Goal: Transaction & Acquisition: Register for event/course

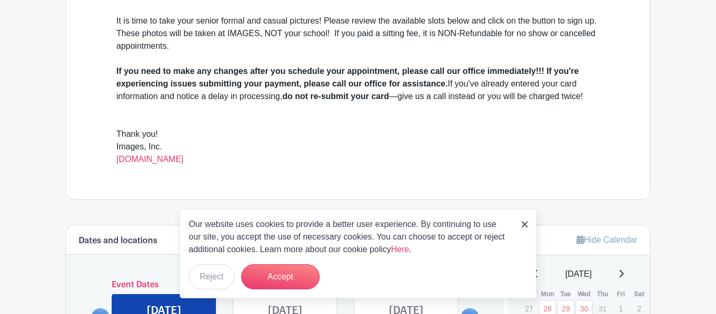
scroll to position [356, 0]
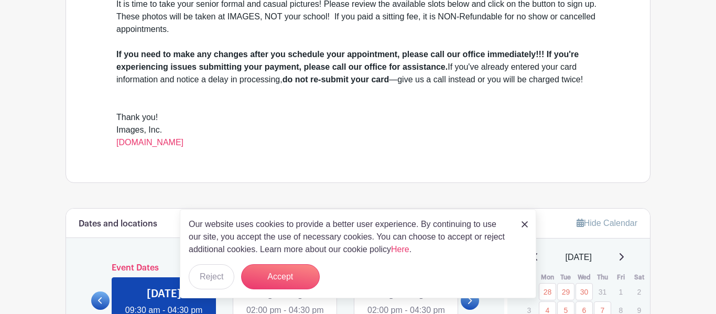
click at [528, 225] on div "Our website uses cookies to provide a better user experience. By continuing to …" at bounding box center [358, 253] width 356 height 89
click at [524, 221] on link at bounding box center [524, 224] width 6 height 13
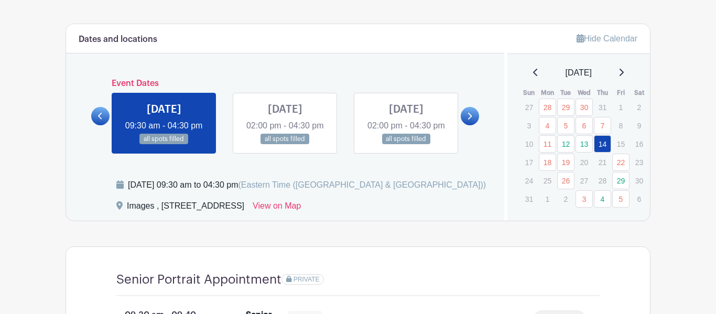
scroll to position [541, 0]
click at [470, 125] on link at bounding box center [470, 115] width 18 height 18
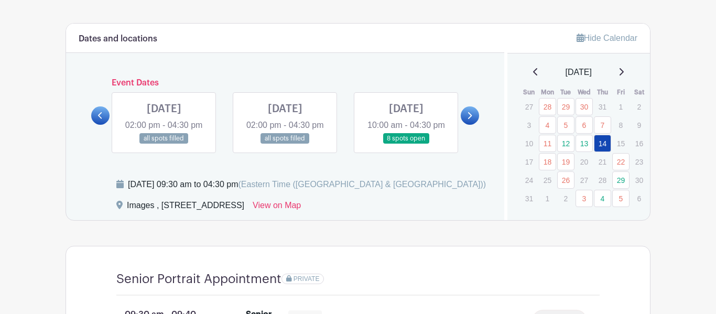
click at [470, 125] on link at bounding box center [470, 115] width 18 height 18
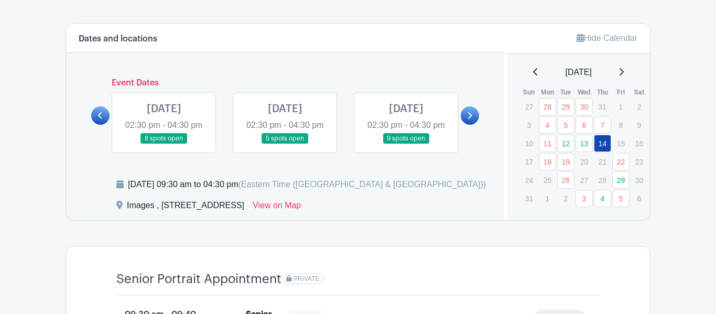
click at [470, 125] on link at bounding box center [470, 115] width 18 height 18
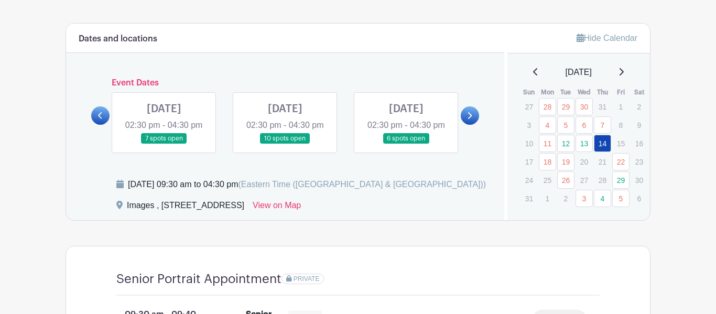
click at [470, 125] on link at bounding box center [470, 115] width 18 height 18
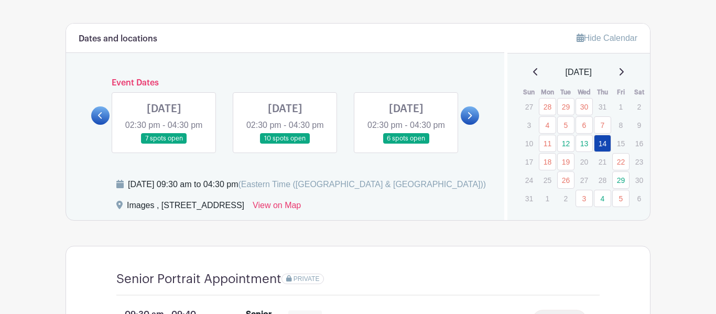
click at [470, 125] on link at bounding box center [470, 115] width 18 height 18
click at [108, 125] on div at bounding box center [100, 115] width 18 height 18
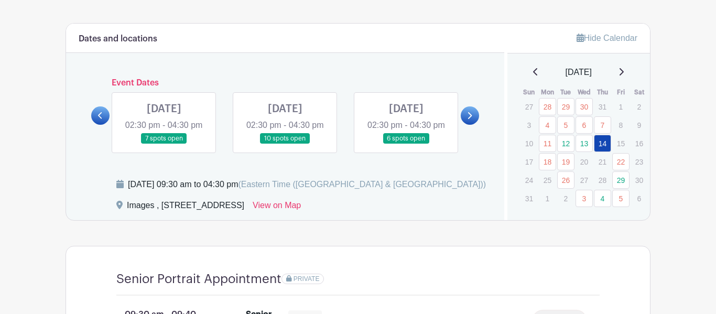
scroll to position [541, 0]
click at [406, 145] on link at bounding box center [406, 145] width 0 height 0
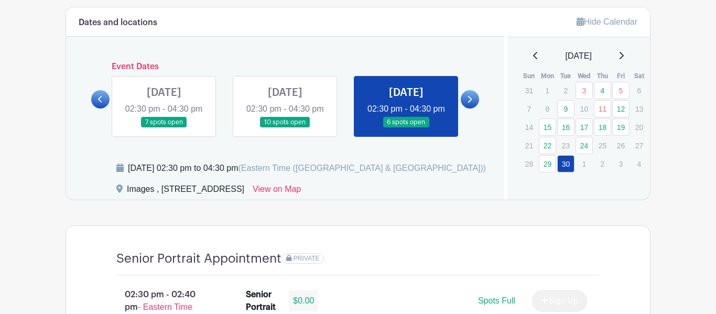
scroll to position [559, 0]
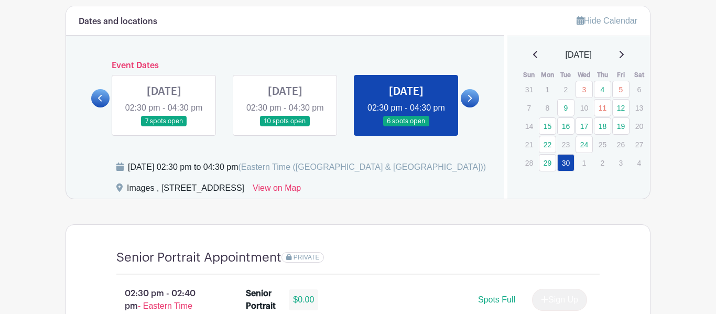
click at [102, 102] on icon at bounding box center [100, 98] width 5 height 8
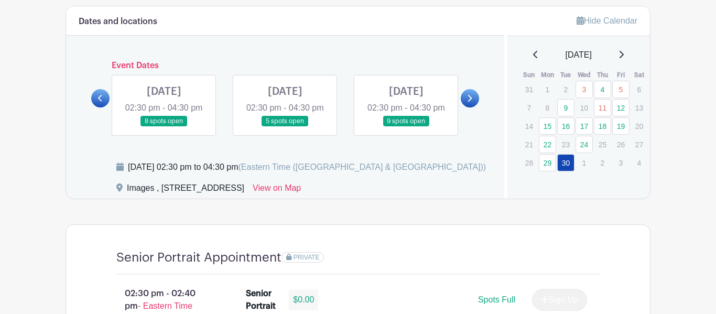
click at [102, 102] on icon at bounding box center [100, 98] width 5 height 8
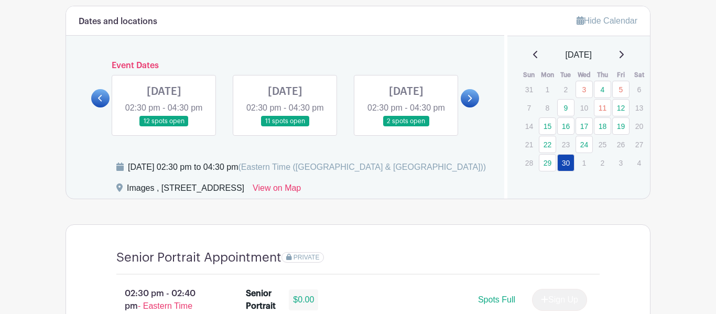
click at [102, 102] on icon at bounding box center [100, 98] width 5 height 8
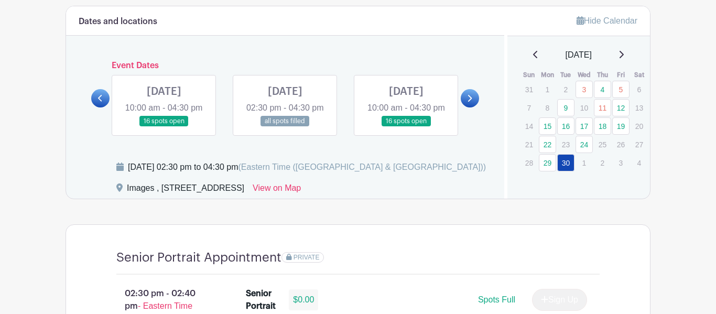
click at [102, 102] on icon at bounding box center [100, 98] width 5 height 8
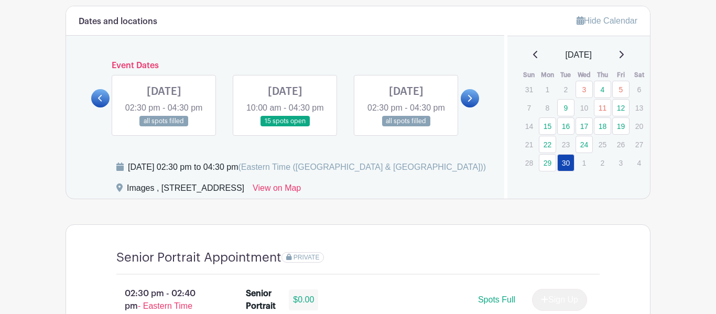
click at [102, 102] on icon at bounding box center [100, 98] width 5 height 8
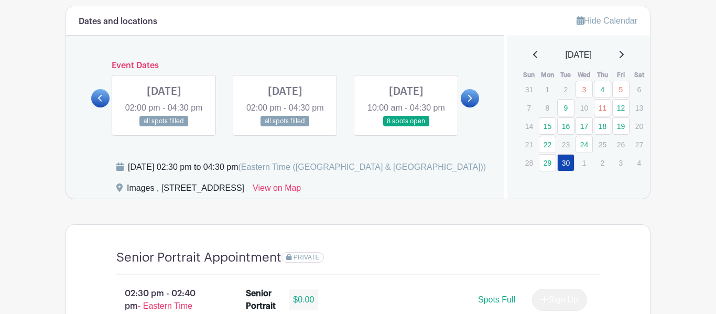
click at [102, 102] on icon at bounding box center [100, 98] width 5 height 8
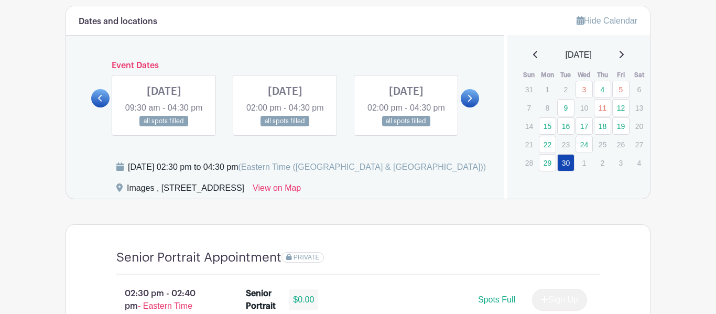
click at [102, 102] on icon at bounding box center [100, 98] width 5 height 8
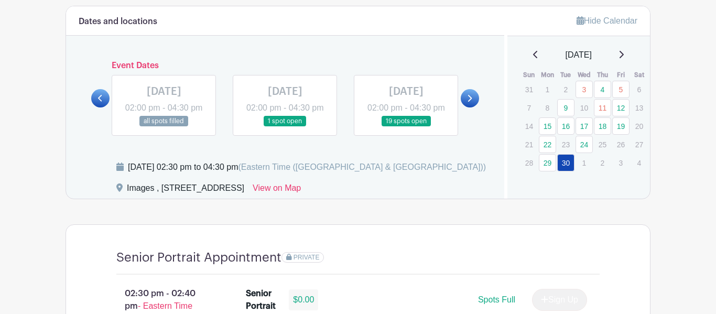
click at [102, 102] on icon at bounding box center [100, 98] width 5 height 8
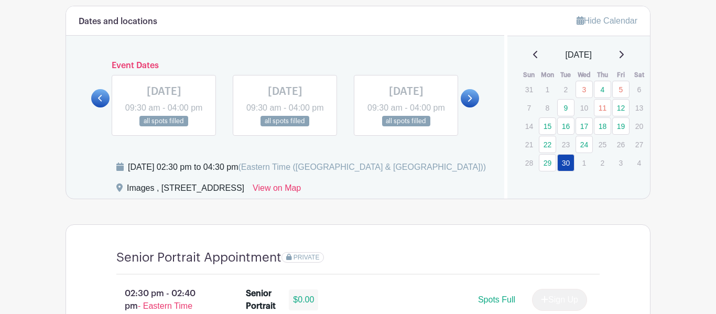
click at [102, 102] on icon at bounding box center [100, 98] width 5 height 8
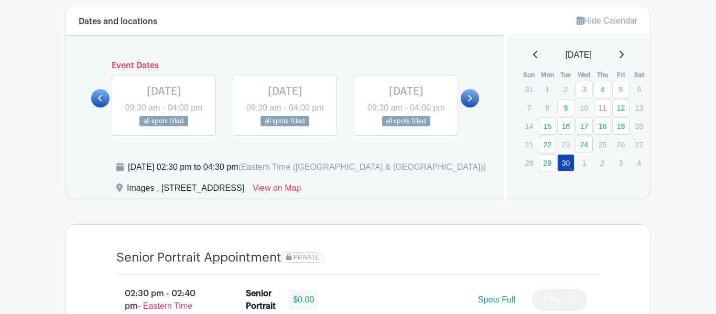
click at [102, 102] on icon at bounding box center [100, 98] width 5 height 8
click at [102, 110] on div "Event Dates [DATE] 09:30 am - 04:00 pm 16 spots open [DATE] 09:30 am - 04:00 pm…" at bounding box center [285, 98] width 388 height 75
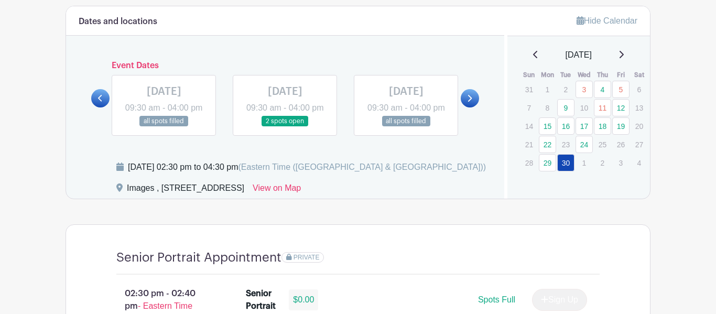
click at [102, 110] on div "Event Dates [DATE] 09:30 am - 04:00 pm 16 spots open [DATE] 09:30 am - 04:00 pm…" at bounding box center [285, 98] width 388 height 75
click at [94, 147] on div "Dates and locations Event Dates [DATE] 09:30 am - 04:00 pm 16 spots open [DATE]…" at bounding box center [285, 102] width 438 height 192
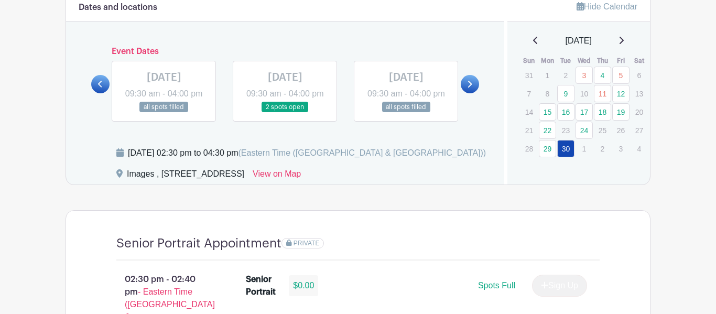
scroll to position [575, 0]
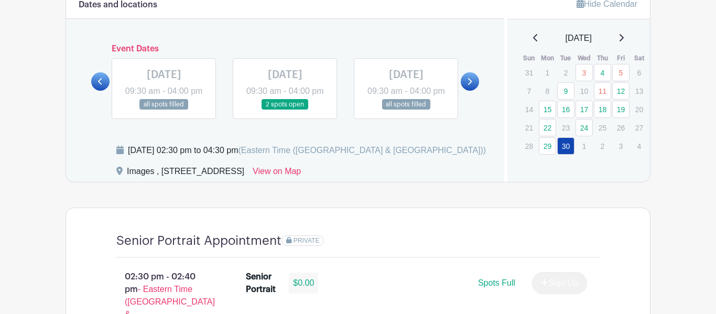
click at [94, 93] on div "Event Dates [DATE] 09:30 am - 04:00 pm 16 spots open [DATE] 09:30 am - 04:00 pm…" at bounding box center [285, 81] width 388 height 75
click at [95, 86] on link at bounding box center [100, 81] width 18 height 18
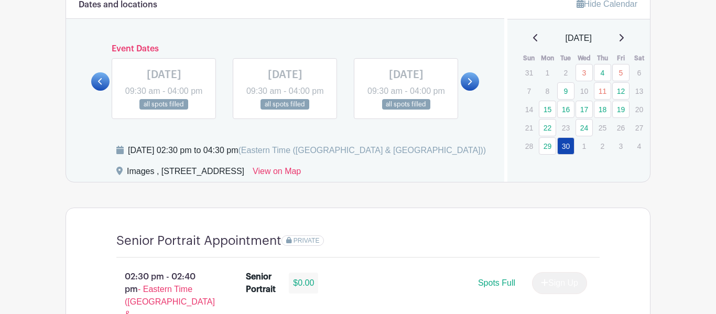
click at [95, 86] on link at bounding box center [100, 81] width 18 height 18
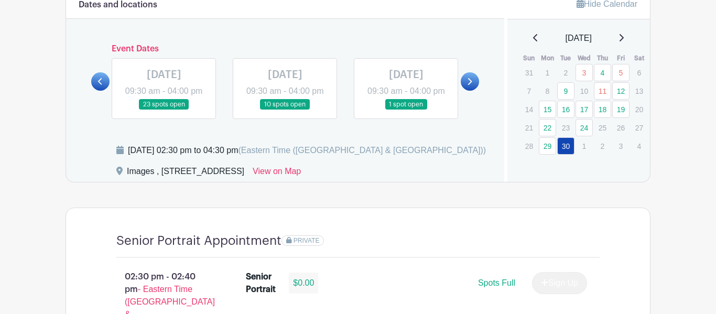
click at [95, 86] on link at bounding box center [100, 81] width 18 height 18
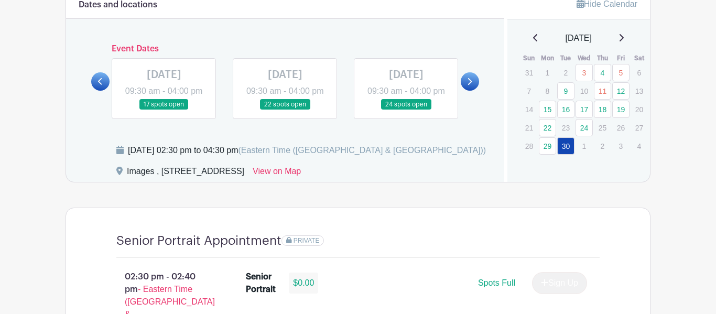
click at [95, 86] on link at bounding box center [100, 81] width 18 height 18
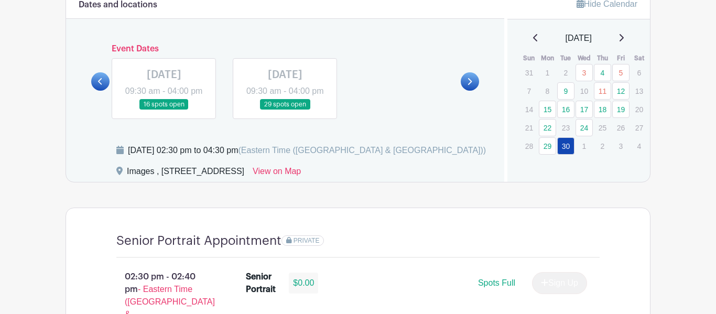
click at [95, 86] on link at bounding box center [100, 81] width 18 height 18
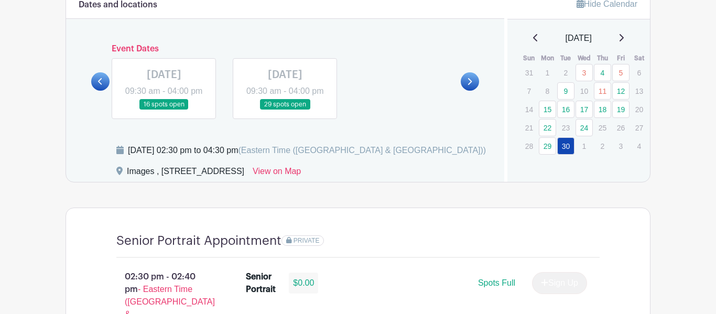
click at [95, 86] on link at bounding box center [100, 81] width 18 height 18
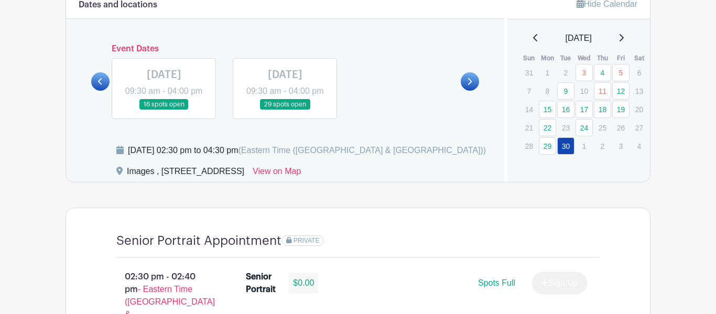
click at [95, 86] on link at bounding box center [100, 81] width 18 height 18
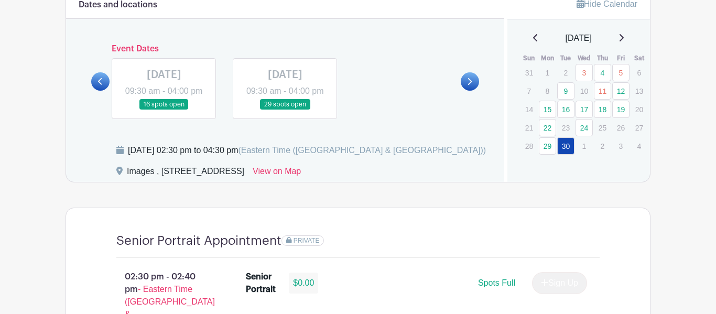
click at [95, 86] on link at bounding box center [100, 81] width 18 height 18
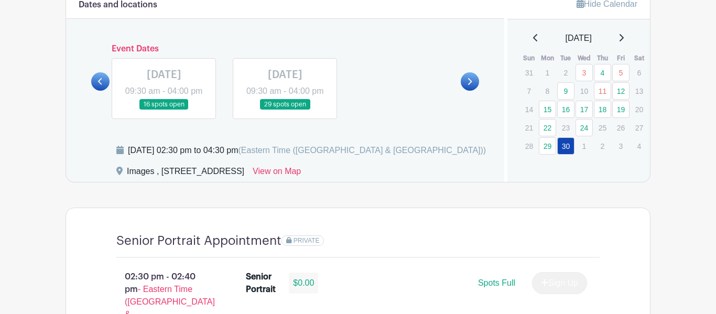
click at [95, 86] on link at bounding box center [100, 81] width 18 height 18
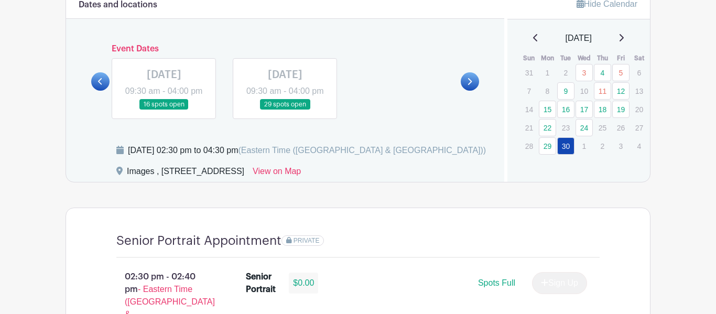
click at [95, 86] on link at bounding box center [100, 81] width 18 height 18
click at [99, 85] on icon at bounding box center [100, 82] width 5 height 8
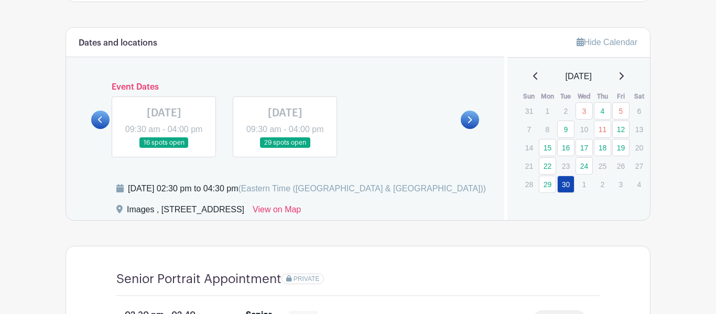
scroll to position [537, 0]
click at [546, 111] on p "1" at bounding box center [547, 111] width 17 height 16
click at [578, 111] on link "3" at bounding box center [583, 111] width 17 height 17
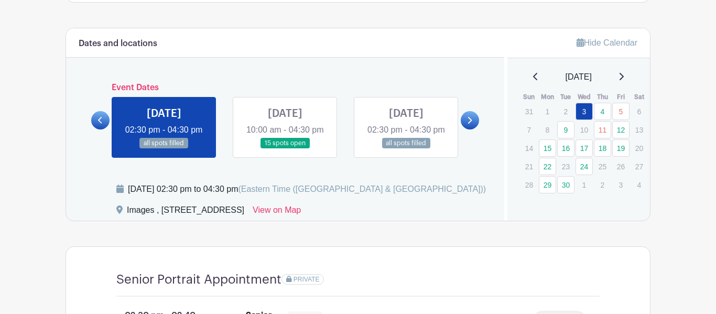
click at [475, 191] on div "Dates and locations Event Dates [DATE] 09:30 am - 04:00 pm 16 spots open [DATE]…" at bounding box center [285, 124] width 438 height 192
click at [531, 154] on p "14" at bounding box center [528, 148] width 17 height 16
click at [552, 150] on link "15" at bounding box center [547, 147] width 17 height 17
click at [546, 147] on link "15" at bounding box center [547, 147] width 17 height 17
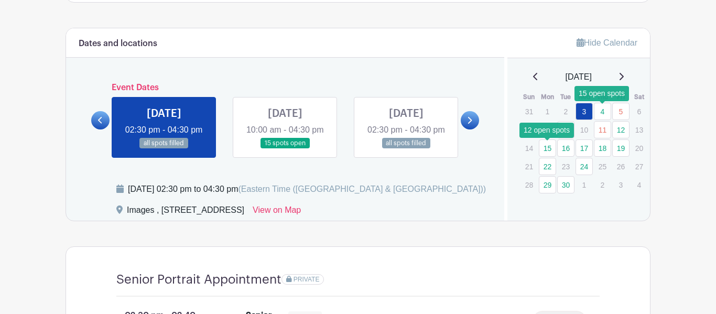
click at [601, 119] on link "4" at bounding box center [602, 111] width 17 height 17
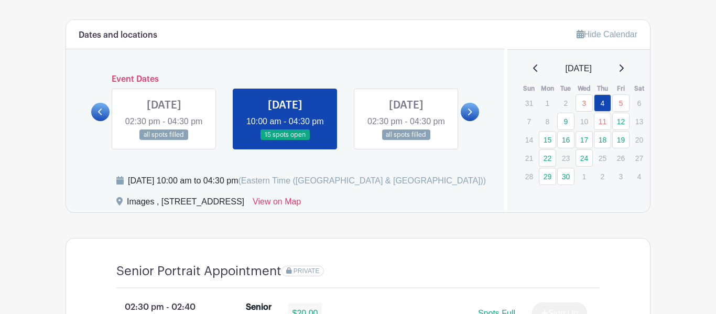
scroll to position [545, 0]
click at [586, 105] on link "3" at bounding box center [583, 103] width 17 height 17
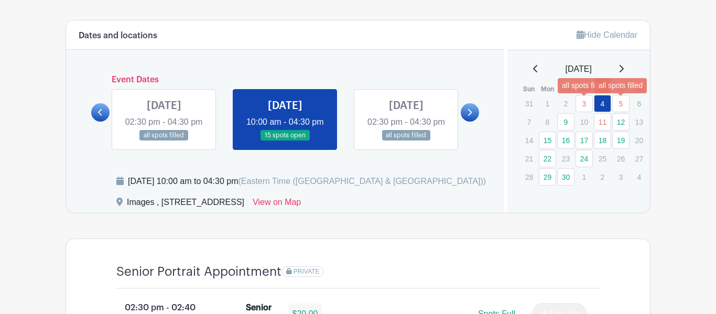
click at [616, 104] on link "5" at bounding box center [620, 103] width 17 height 17
click at [568, 124] on link "9" at bounding box center [565, 121] width 17 height 17
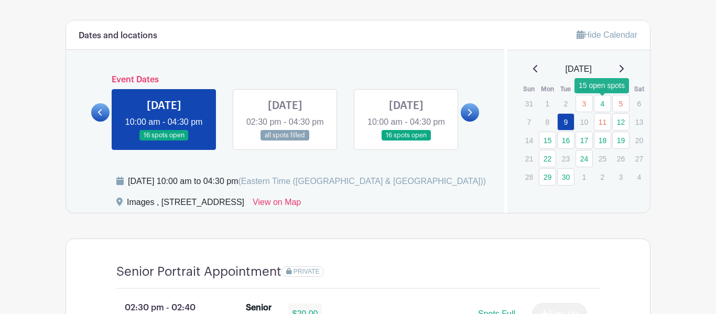
click at [601, 111] on link "4" at bounding box center [602, 103] width 17 height 17
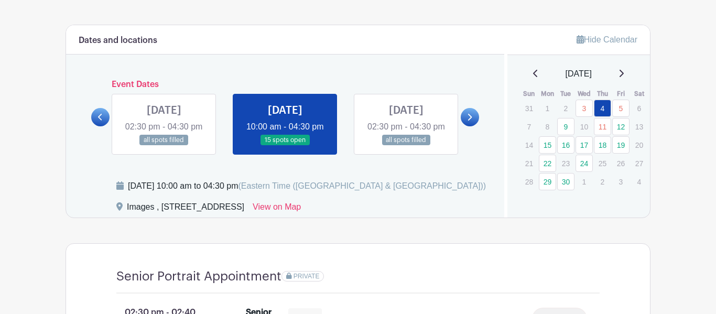
scroll to position [545, 0]
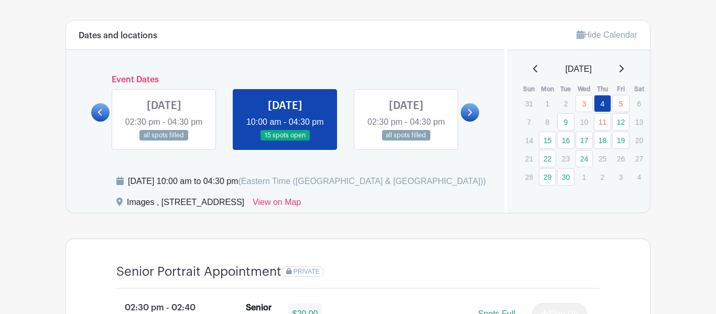
click at [533, 72] on icon at bounding box center [535, 68] width 4 height 7
click at [533, 75] on link at bounding box center [535, 69] width 5 height 13
click at [631, 72] on div "[DATE]" at bounding box center [579, 69] width 118 height 13
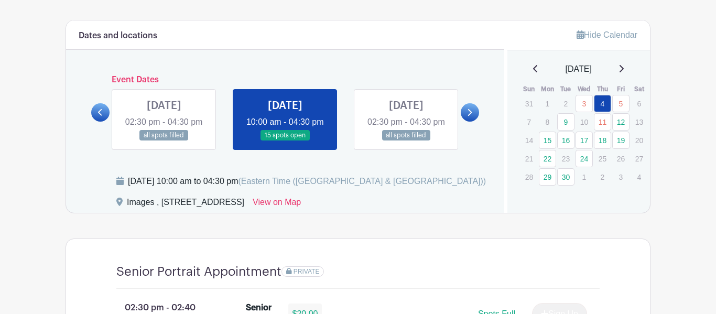
click at [630, 70] on div "[DATE]" at bounding box center [579, 69] width 118 height 13
click at [624, 71] on icon at bounding box center [621, 68] width 4 height 7
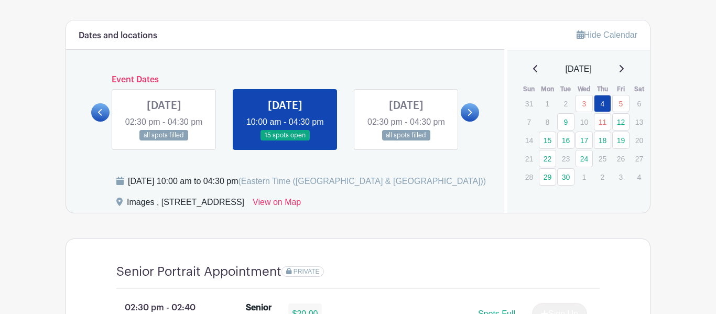
click at [624, 71] on icon at bounding box center [621, 68] width 4 height 7
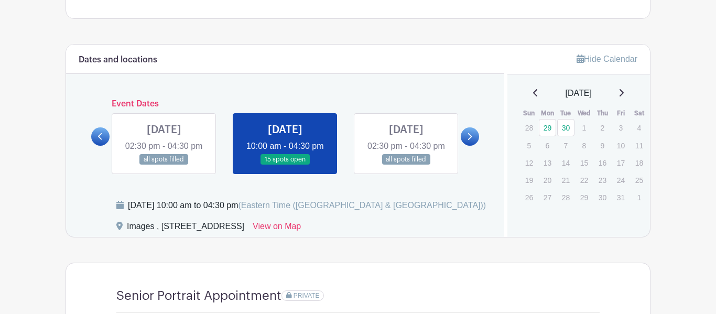
scroll to position [521, 0]
click at [533, 93] on icon at bounding box center [535, 92] width 5 height 8
click at [624, 92] on icon at bounding box center [620, 92] width 5 height 8
click at [624, 94] on icon at bounding box center [620, 92] width 5 height 8
click at [533, 96] on icon at bounding box center [535, 92] width 5 height 8
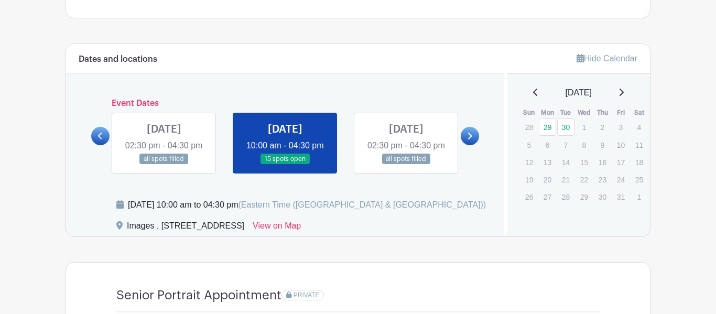
click at [533, 96] on icon at bounding box center [535, 92] width 5 height 8
click at [285, 165] on link at bounding box center [285, 165] width 0 height 0
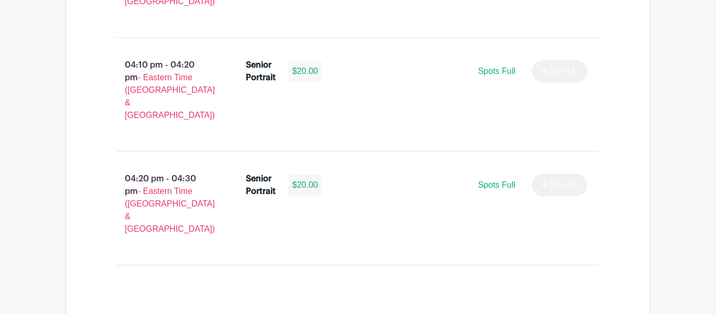
scroll to position [1929, 0]
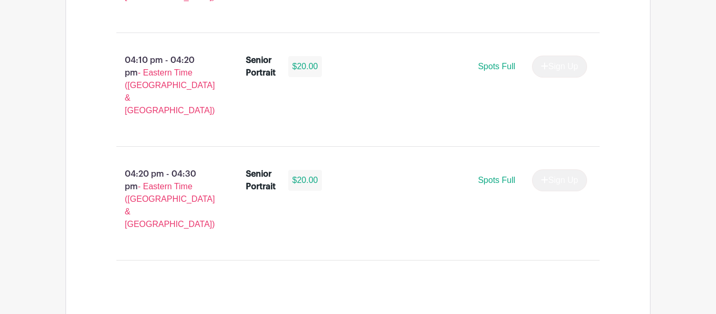
click at [676, 183] on main "Log In Sign Up for Free Images Class of '26 Senior Portrait Appointment In-Stud…" at bounding box center [358, 248] width 716 height 4354
select select "select_dates"
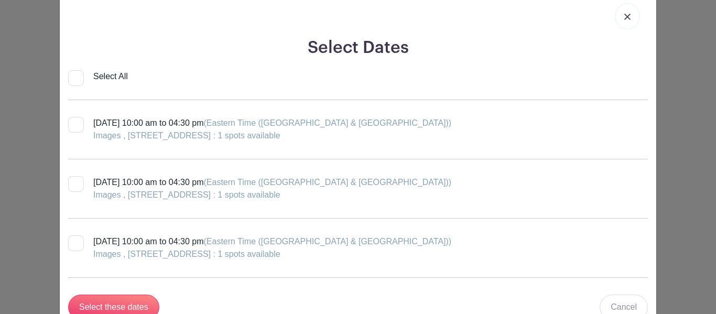
scroll to position [25, 0]
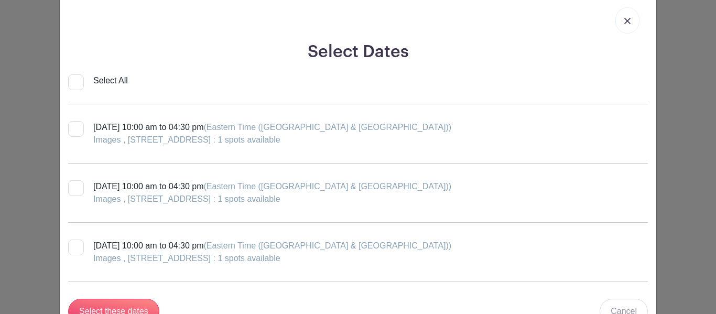
click at [623, 18] on link at bounding box center [627, 20] width 24 height 26
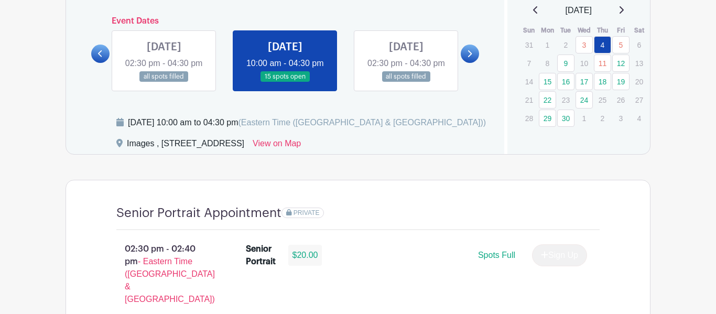
scroll to position [601, 0]
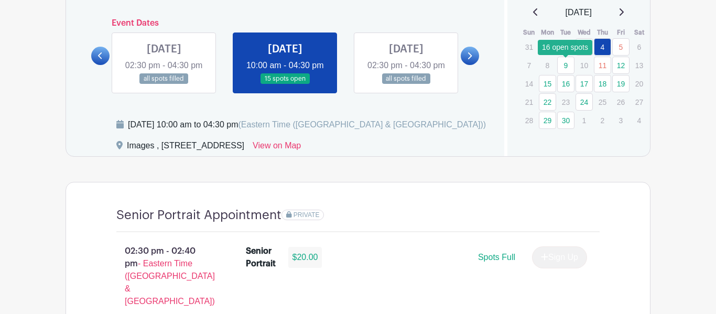
click at [566, 67] on link "9" at bounding box center [565, 65] width 17 height 17
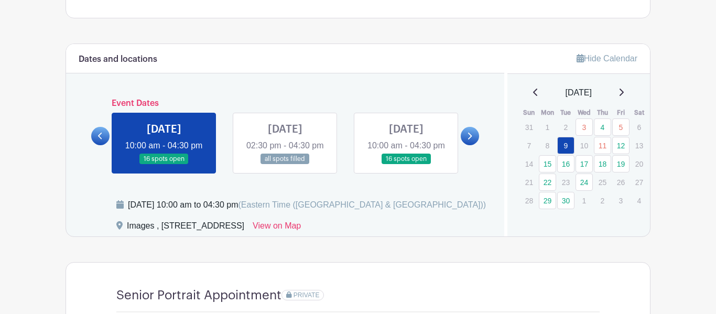
scroll to position [521, 0]
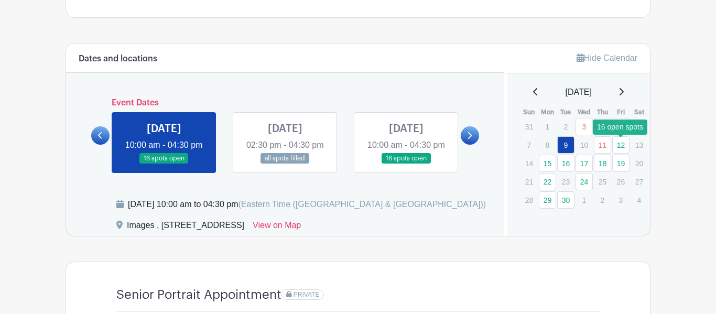
click at [623, 145] on link "12" at bounding box center [620, 144] width 17 height 17
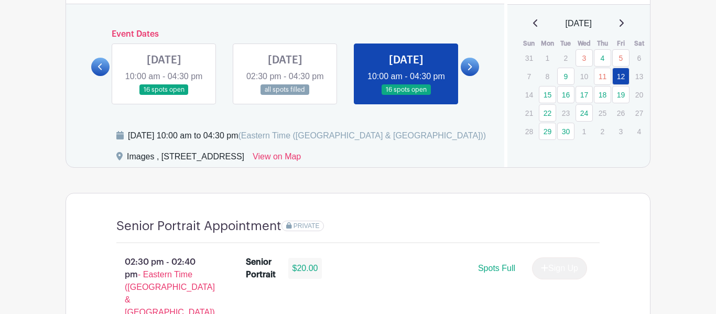
scroll to position [591, 0]
click at [550, 96] on link "15" at bounding box center [547, 93] width 17 height 17
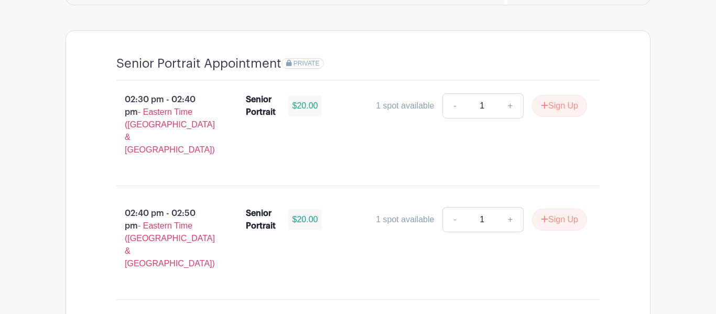
scroll to position [752, 0]
click at [506, 119] on link "+" at bounding box center [510, 106] width 26 height 25
click at [450, 119] on link "-" at bounding box center [454, 106] width 24 height 25
click at [590, 81] on div "Senior Portrait Appointment PRIVATE" at bounding box center [357, 69] width 483 height 25
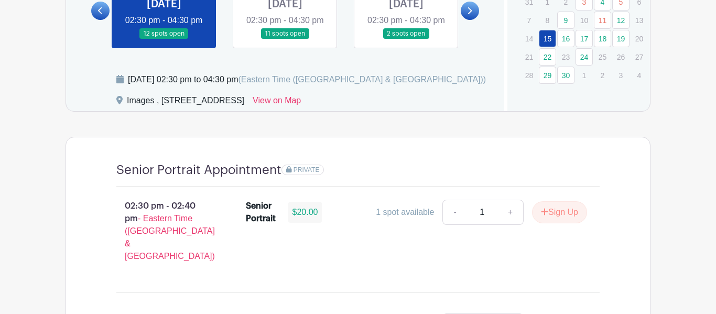
scroll to position [648, 0]
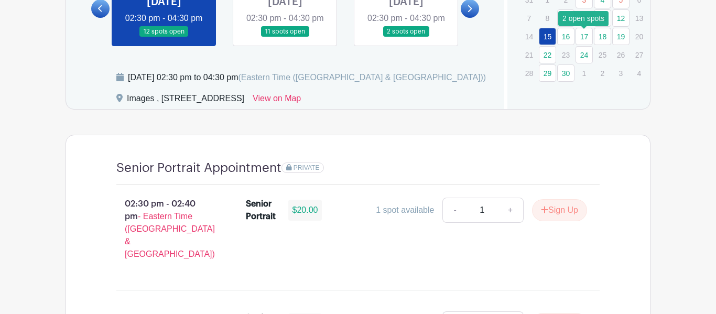
click at [583, 35] on link "17" at bounding box center [583, 36] width 17 height 17
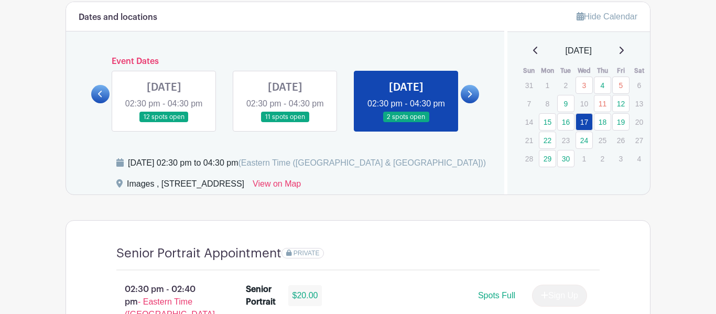
scroll to position [564, 0]
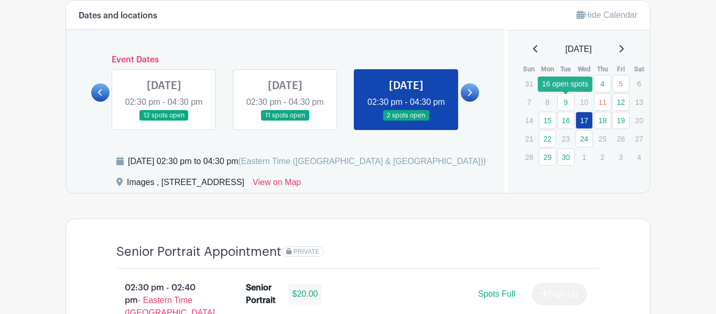
click at [569, 102] on link "9" at bounding box center [565, 101] width 17 height 17
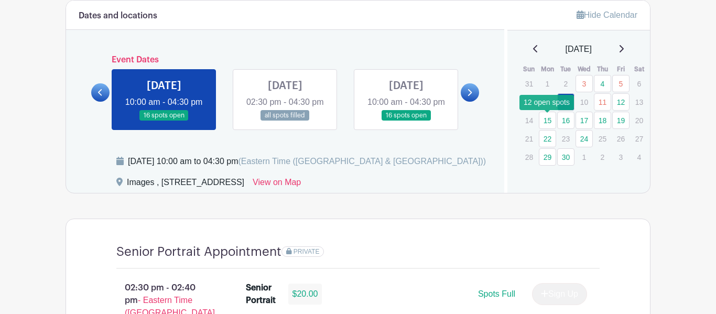
click at [546, 124] on link "15" at bounding box center [547, 120] width 17 height 17
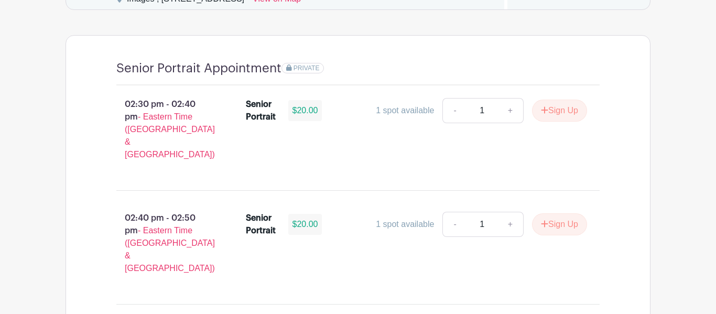
scroll to position [743, 0]
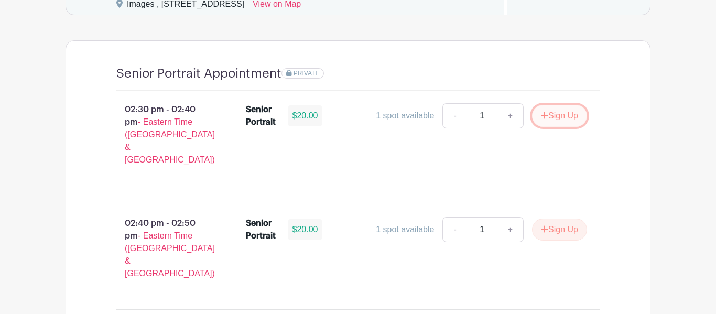
click at [546, 127] on button "Sign Up" at bounding box center [559, 116] width 55 height 22
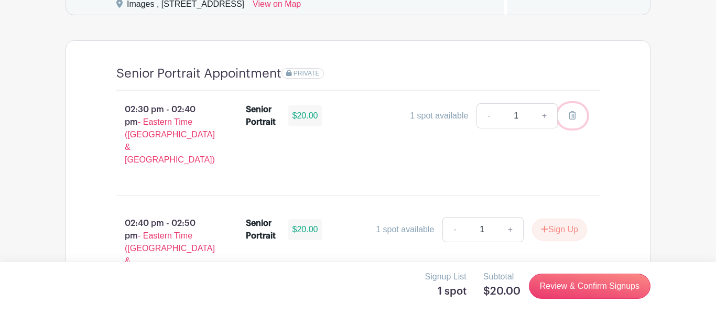
click at [572, 119] on icon at bounding box center [572, 115] width 7 height 8
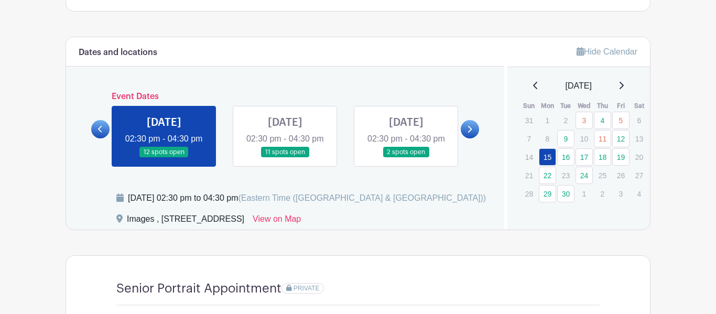
scroll to position [486, 0]
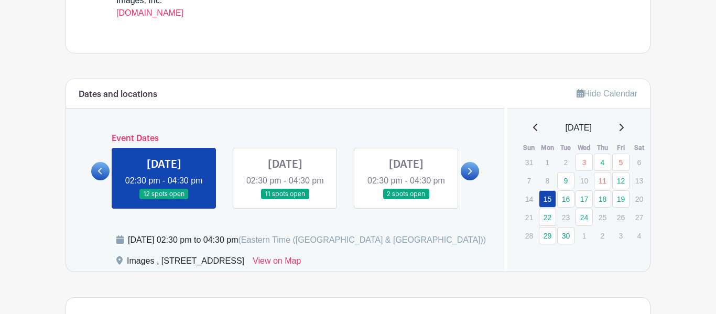
click at [604, 165] on link "4" at bounding box center [602, 162] width 17 height 17
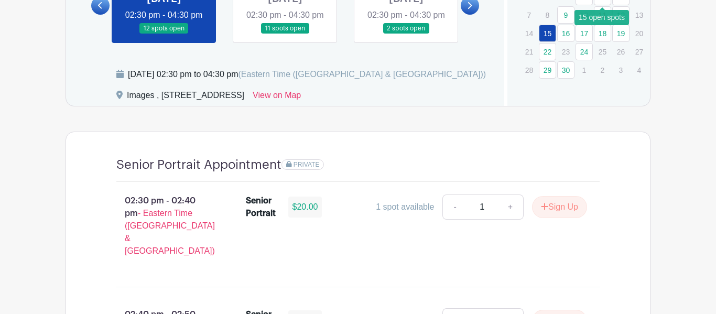
scroll to position [649, 0]
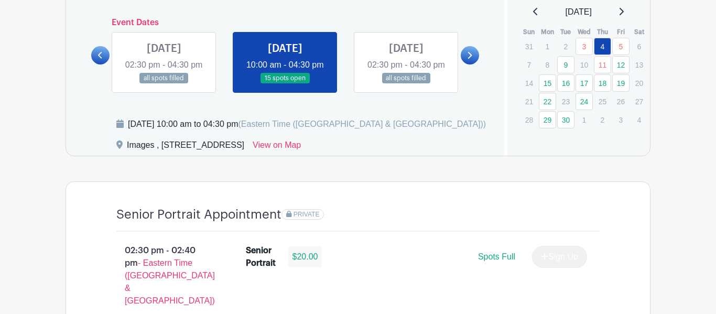
scroll to position [601, 0]
click at [549, 83] on link "15" at bounding box center [547, 83] width 17 height 17
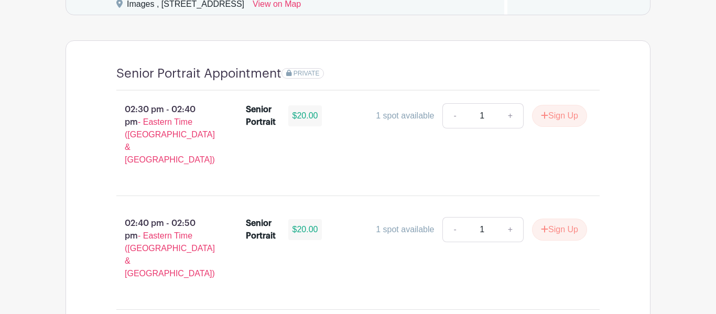
scroll to position [745, 0]
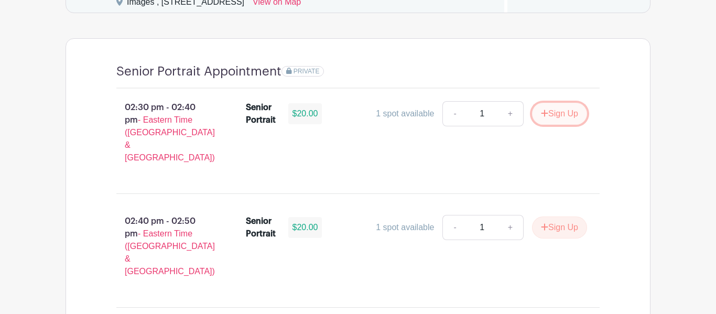
click at [565, 125] on button "Sign Up" at bounding box center [559, 114] width 55 height 22
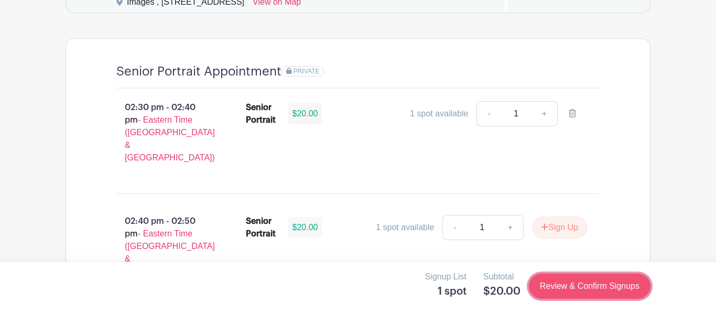
click at [578, 294] on link "Review & Confirm Signups" at bounding box center [590, 286] width 122 height 25
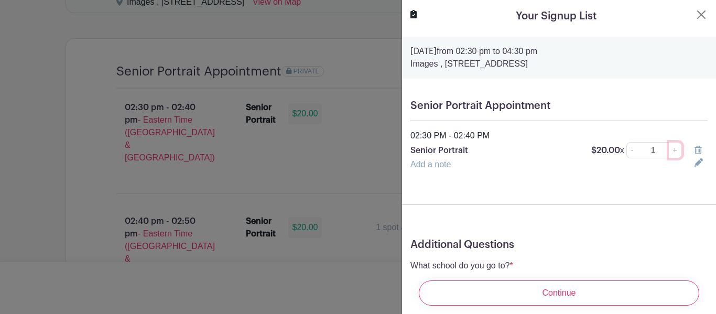
click at [680, 149] on link "+" at bounding box center [675, 150] width 13 height 16
click at [634, 153] on link "-" at bounding box center [632, 150] width 12 height 16
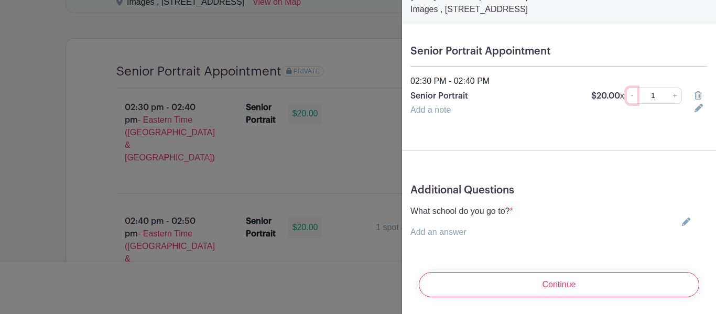
scroll to position [40, 0]
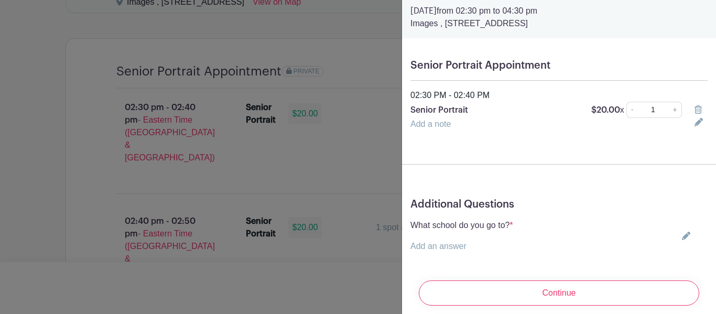
click at [432, 125] on link "Add a note" at bounding box center [430, 123] width 40 height 9
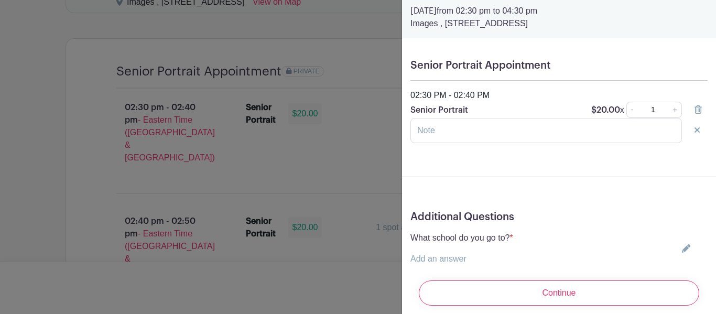
click at [695, 132] on icon at bounding box center [696, 130] width 5 height 8
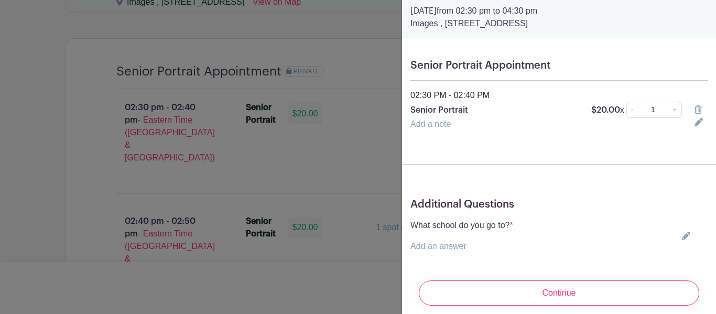
click at [689, 237] on icon at bounding box center [686, 236] width 8 height 8
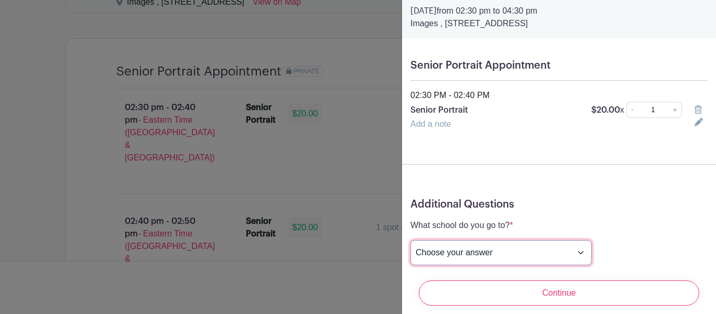
click at [520, 255] on select "Choose your answer Boiling Springs High Broome High Byrnes High Chesnee High Cl…" at bounding box center [500, 252] width 181 height 25
select select "3953"
click at [410, 241] on select "Choose your answer Boiling Springs High Broome High Byrnes High Chesnee High Cl…" at bounding box center [500, 252] width 181 height 25
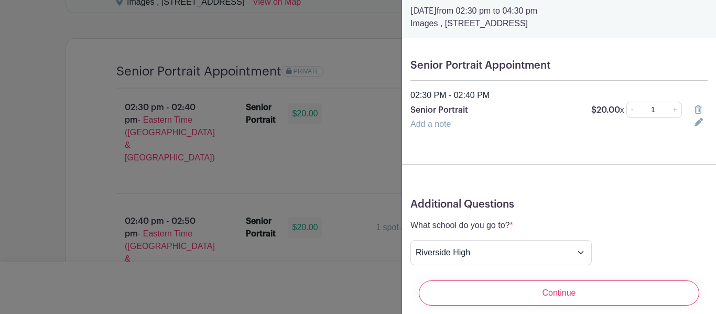
click at [539, 204] on h5 "Additional Questions" at bounding box center [558, 204] width 297 height 13
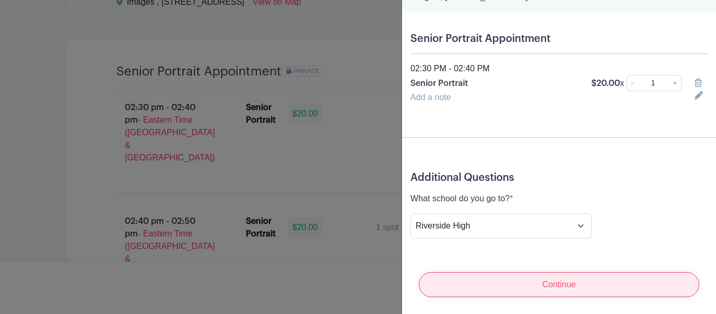
click at [509, 289] on input "Continue" at bounding box center [559, 284] width 280 height 25
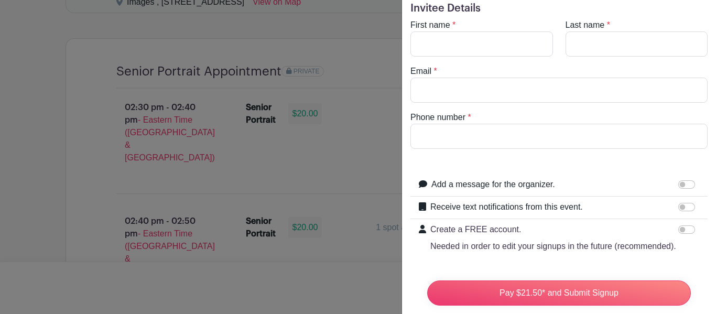
scroll to position [0, 0]
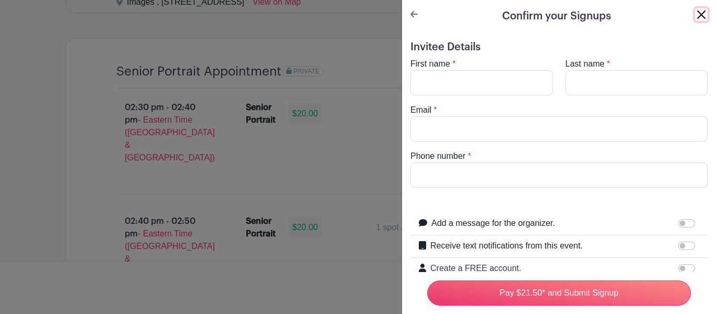
click at [700, 15] on button "Close" at bounding box center [701, 14] width 13 height 13
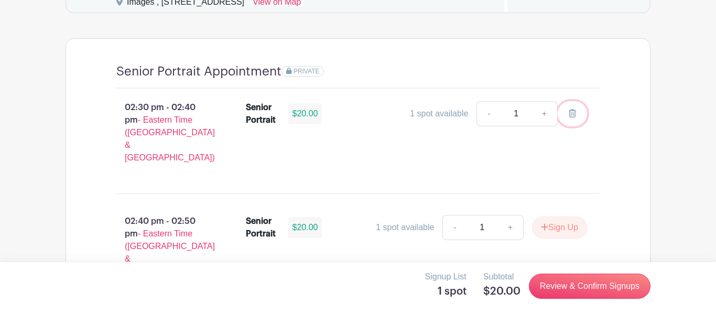
click at [571, 117] on icon at bounding box center [572, 113] width 7 height 8
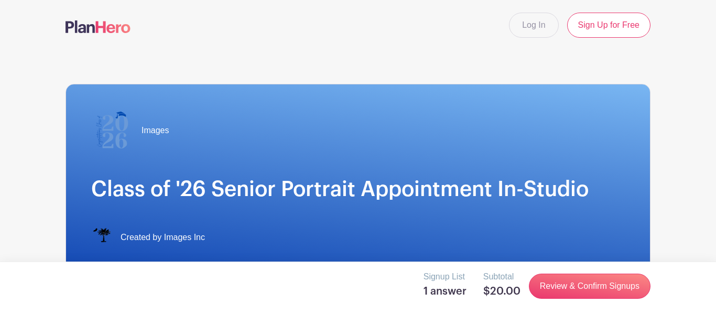
click at [541, 117] on div "Images" at bounding box center [358, 131] width 534 height 42
